Goal: Task Accomplishment & Management: Manage account settings

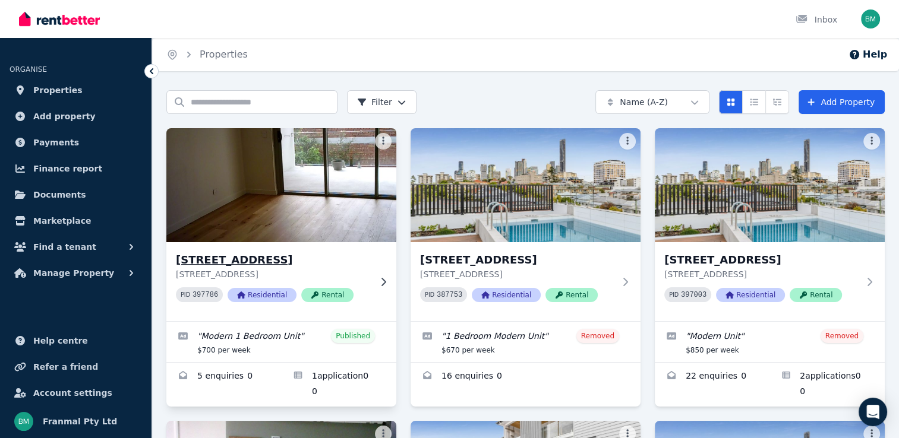
click at [295, 188] on img at bounding box center [280, 185] width 241 height 120
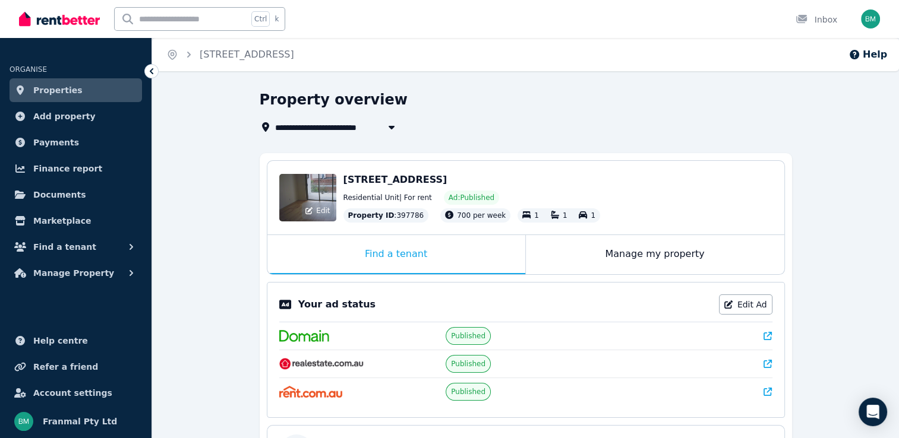
click at [318, 190] on div "Edit" at bounding box center [307, 198] width 57 height 48
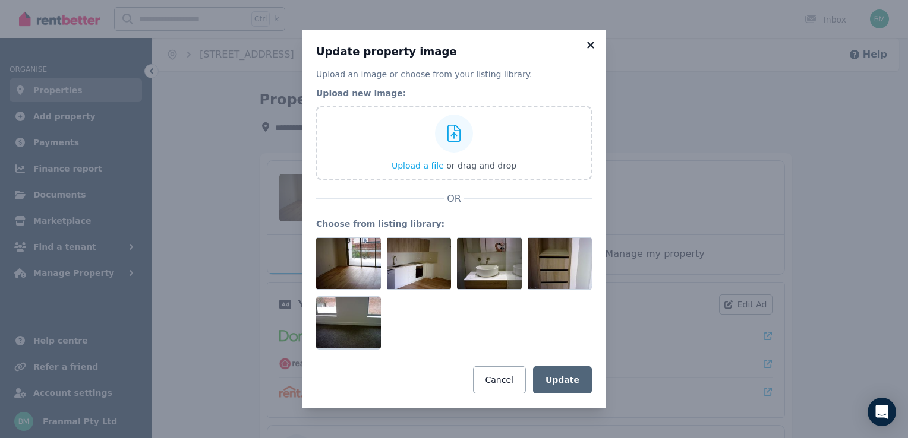
click at [592, 45] on icon at bounding box center [591, 45] width 12 height 11
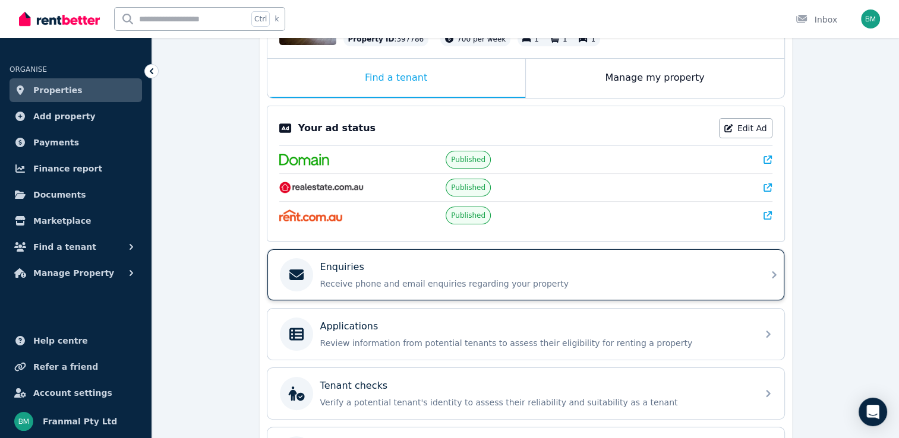
scroll to position [178, 0]
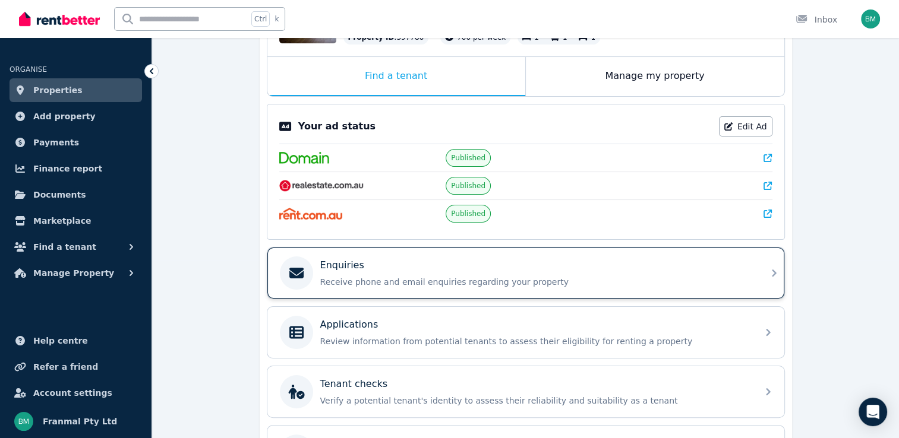
click at [614, 271] on div "Enquiries Receive phone and email enquiries regarding your property" at bounding box center [535, 273] width 430 height 30
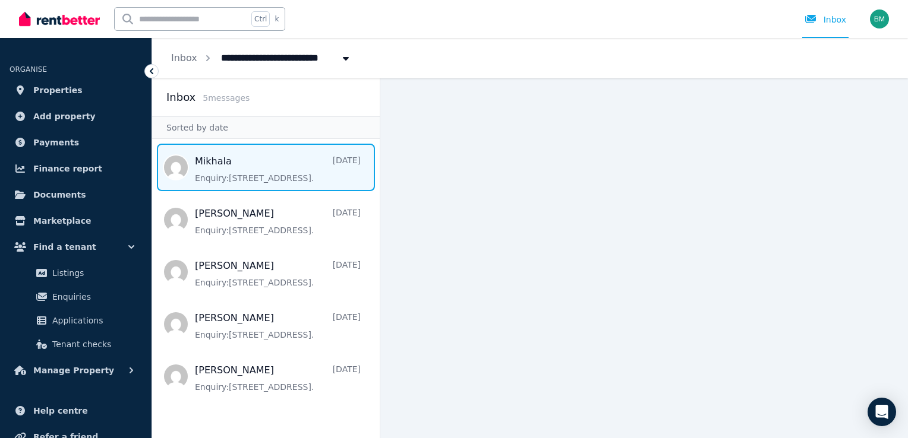
click at [232, 169] on span "Message list" at bounding box center [266, 168] width 228 height 48
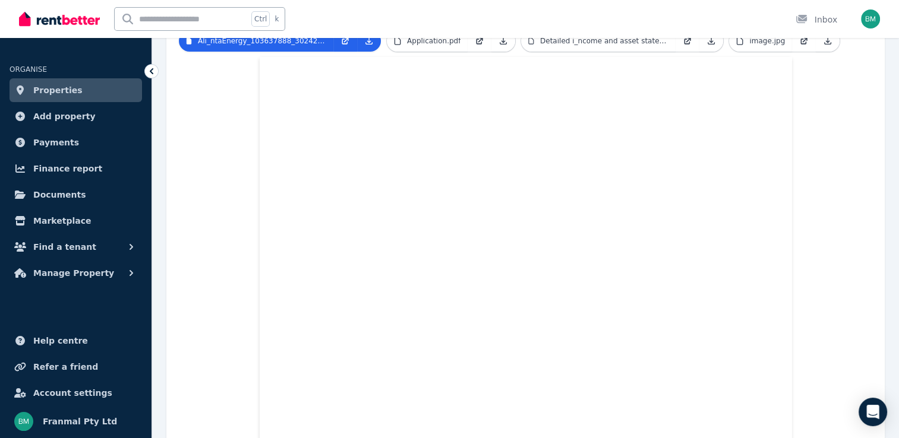
scroll to position [168, 0]
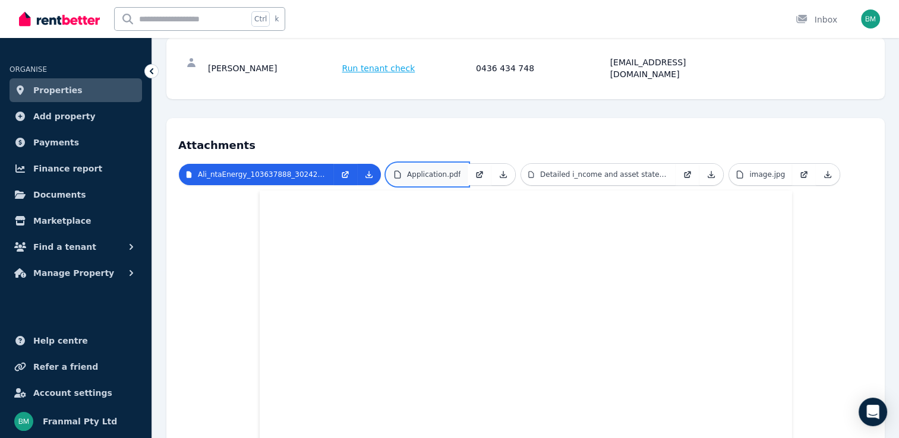
click at [431, 170] on p "Application.pdf" at bounding box center [433, 175] width 53 height 10
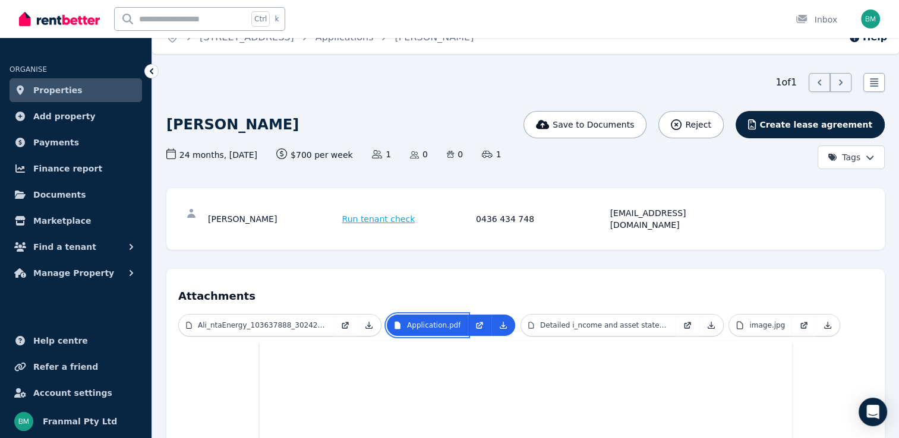
scroll to position [0, 0]
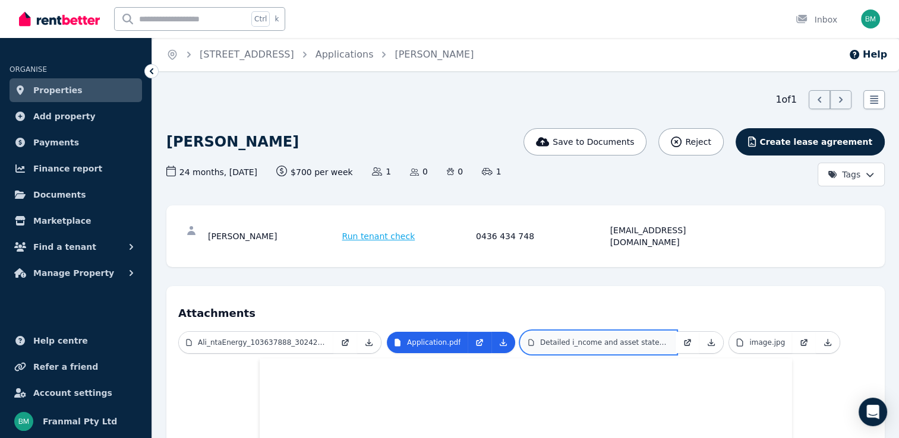
click at [598, 338] on p "Detailed i_ncome and asset statement.pdf" at bounding box center [604, 343] width 128 height 10
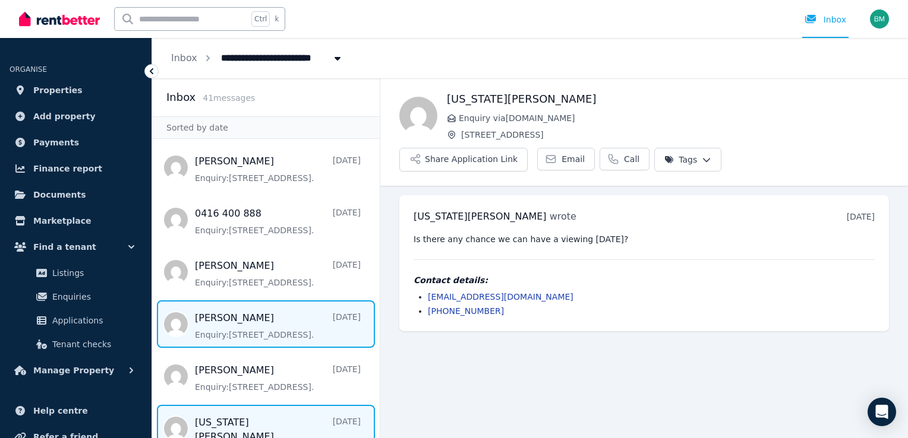
click at [256, 327] on span "Message list" at bounding box center [266, 325] width 228 height 48
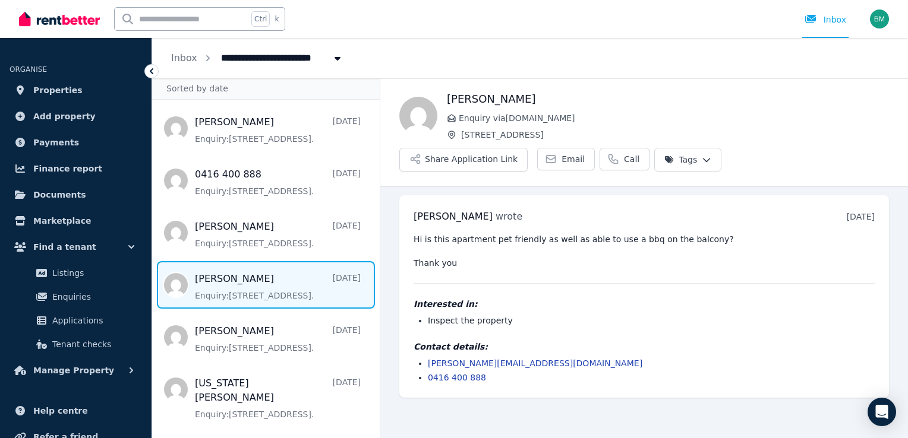
scroll to position [59, 0]
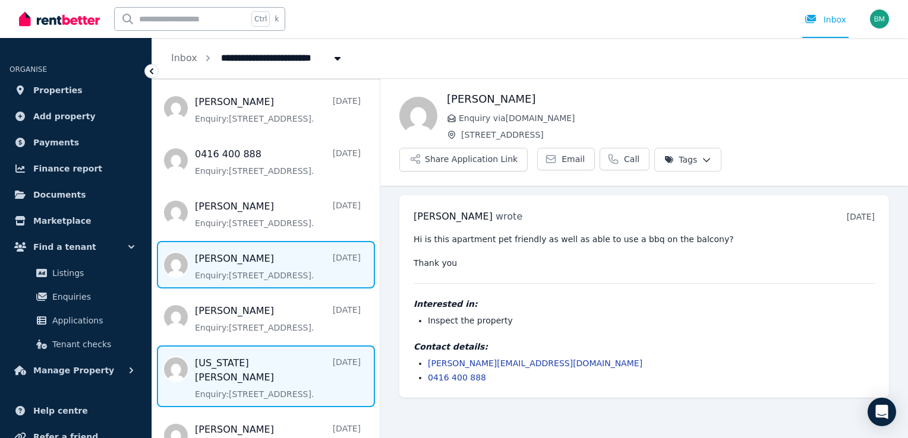
click at [335, 372] on span "Message list" at bounding box center [266, 377] width 228 height 62
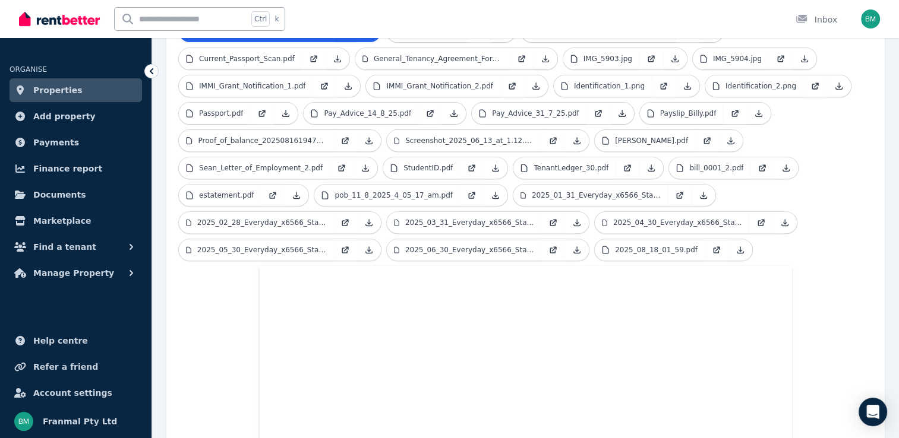
scroll to position [357, 0]
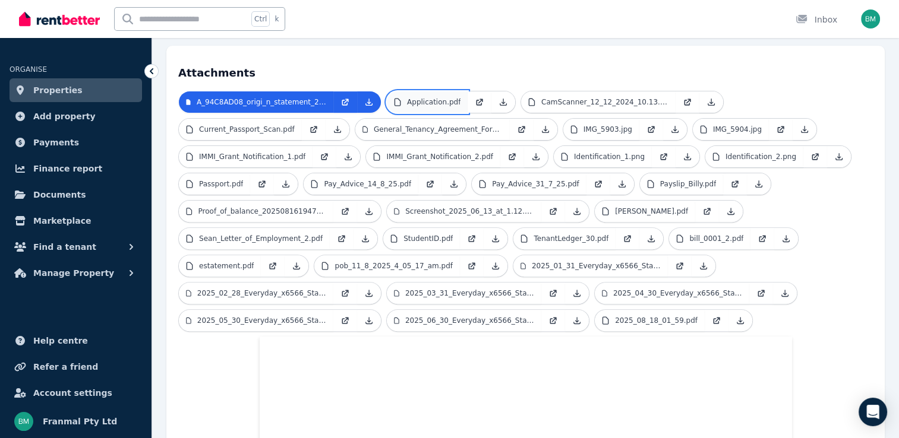
click at [438, 97] on p "Application.pdf" at bounding box center [433, 102] width 53 height 10
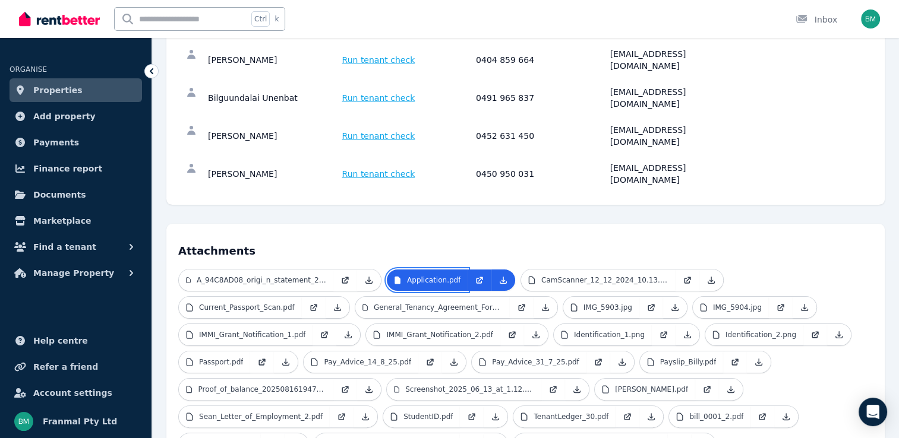
scroll to position [0, 0]
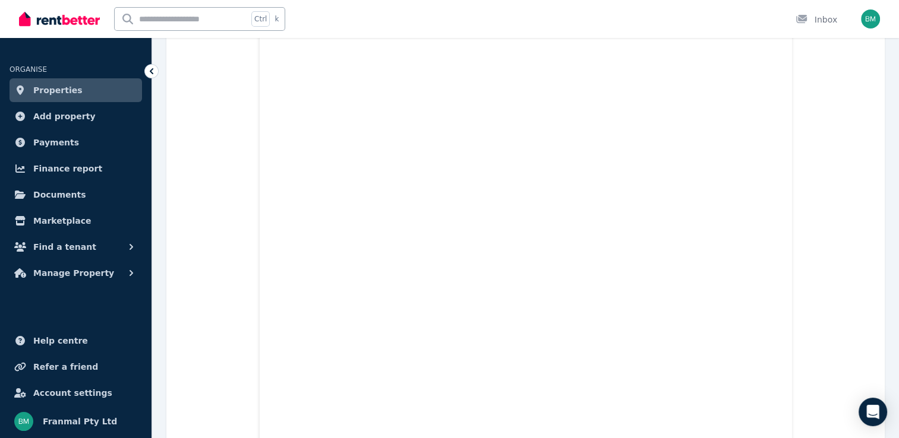
scroll to position [8021, 0]
